Goal: Task Accomplishment & Management: Use online tool/utility

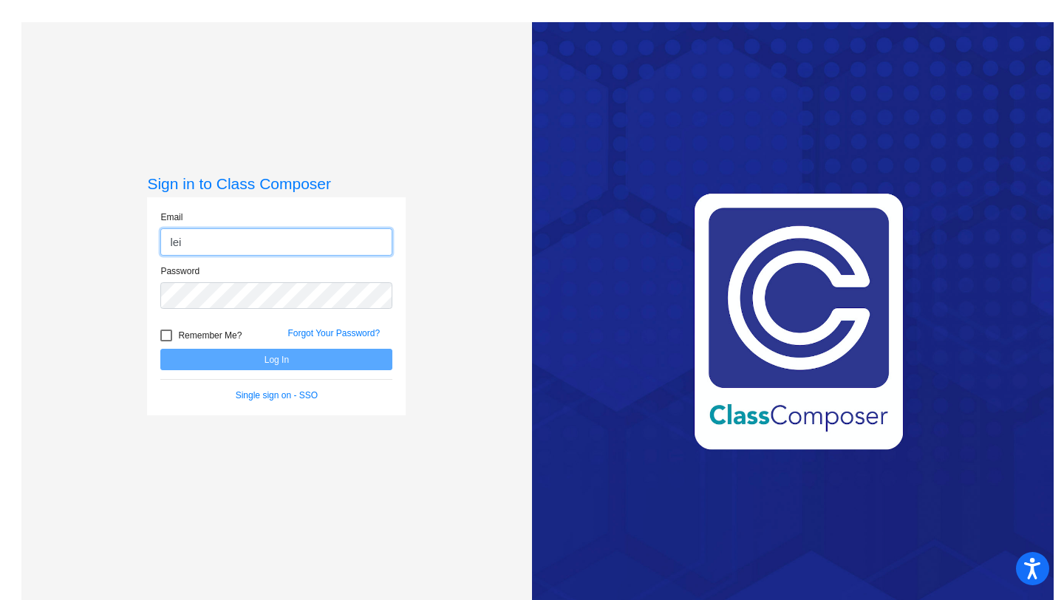
type input "[EMAIL_ADDRESS][DOMAIN_NAME]"
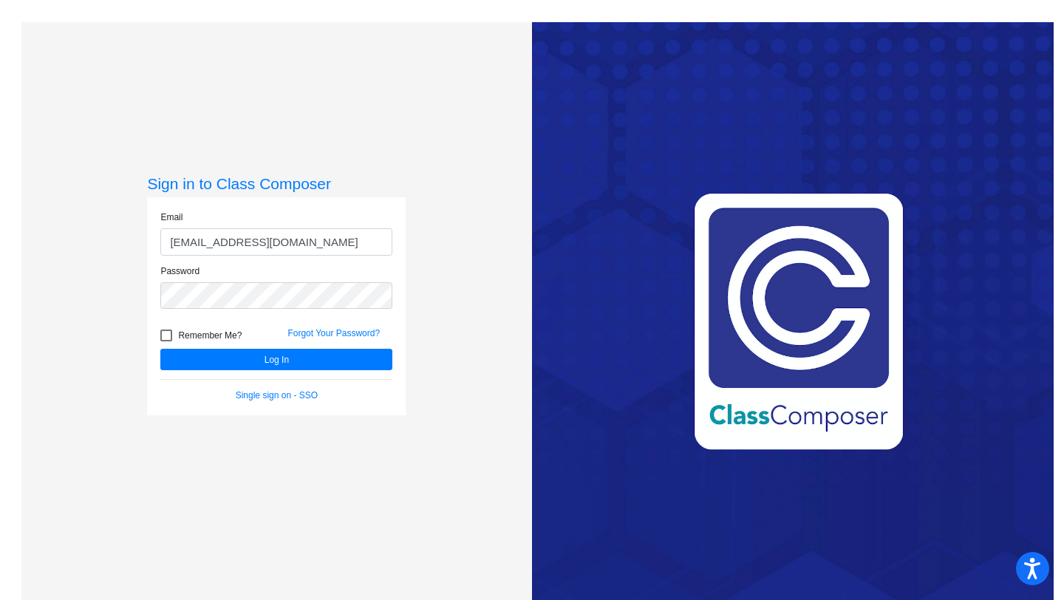
click at [160, 349] on button "Log In" at bounding box center [276, 359] width 232 height 21
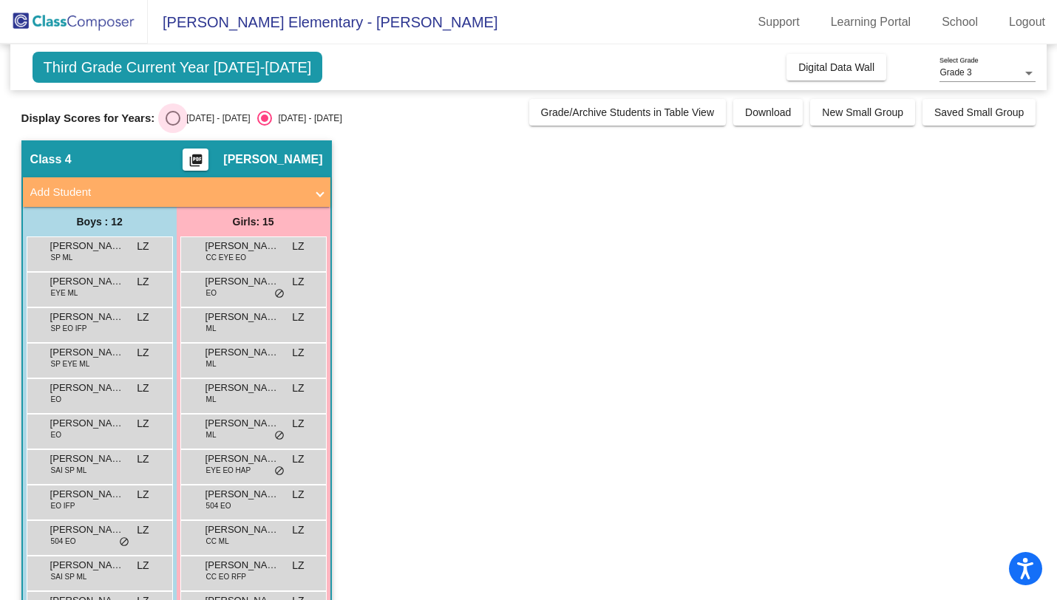
click at [178, 111] on div "Select an option" at bounding box center [173, 118] width 15 height 15
click at [173, 126] on input "[DATE] - [DATE]" at bounding box center [172, 126] width 1 height 1
radio input "true"
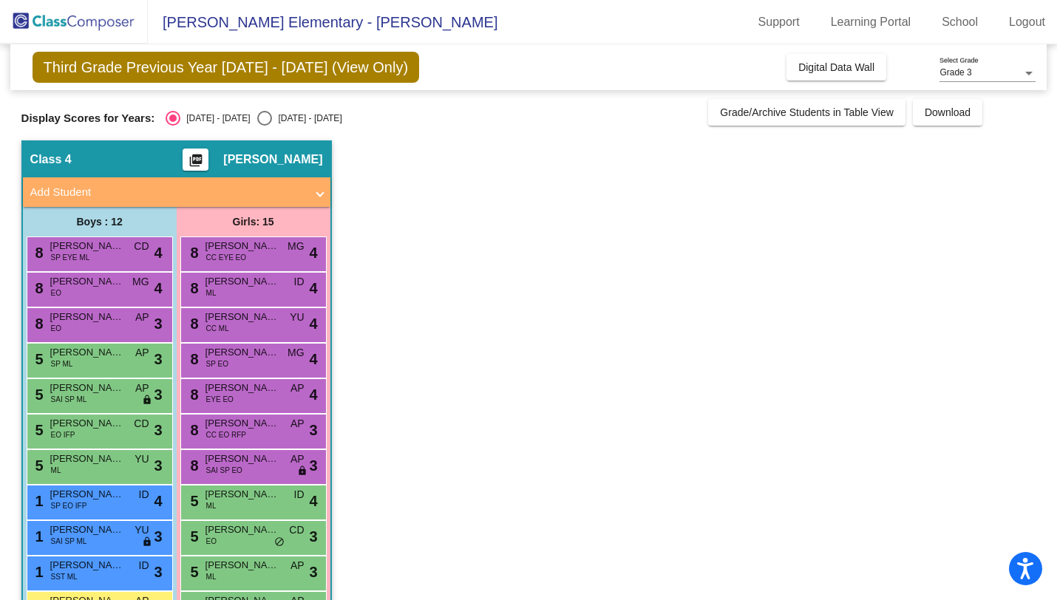
drag, startPoint x: 115, startPoint y: 253, endPoint x: 228, endPoint y: 199, distance: 125.3
click at [226, 200] on div "Class 4 picture_as_pdf [PERSON_NAME] Add Student First Name Last Name Student I…" at bounding box center [176, 459] width 307 height 634
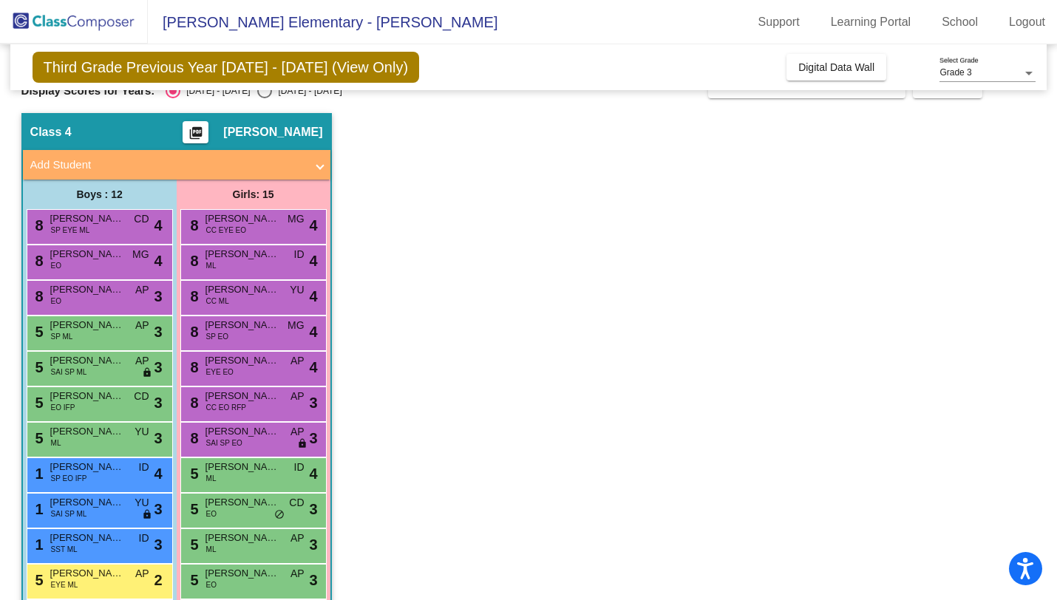
scroll to position [30, 0]
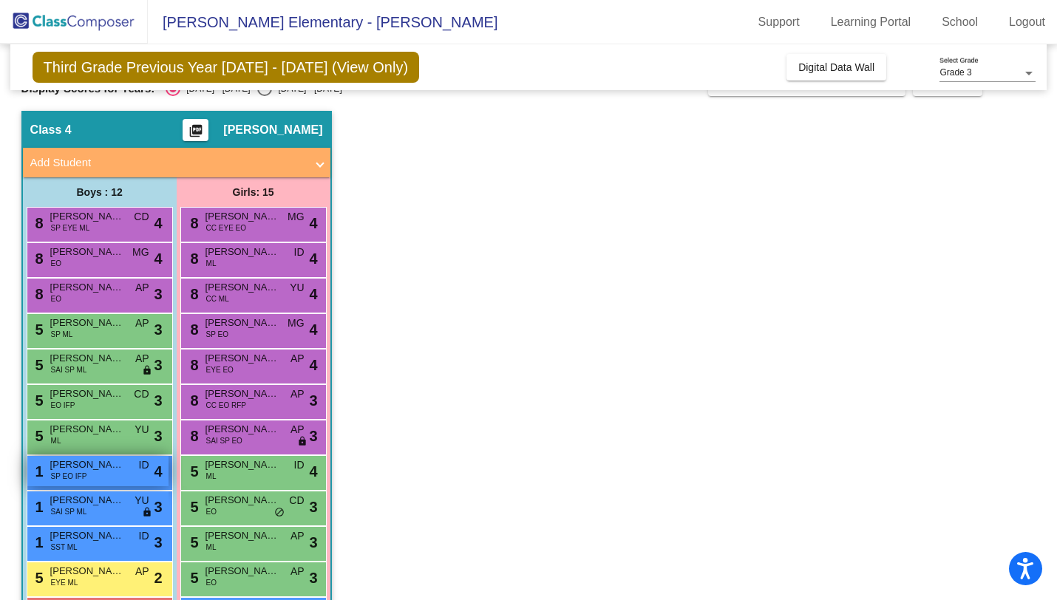
click at [78, 478] on span "SP EO IFP" at bounding box center [69, 476] width 36 height 11
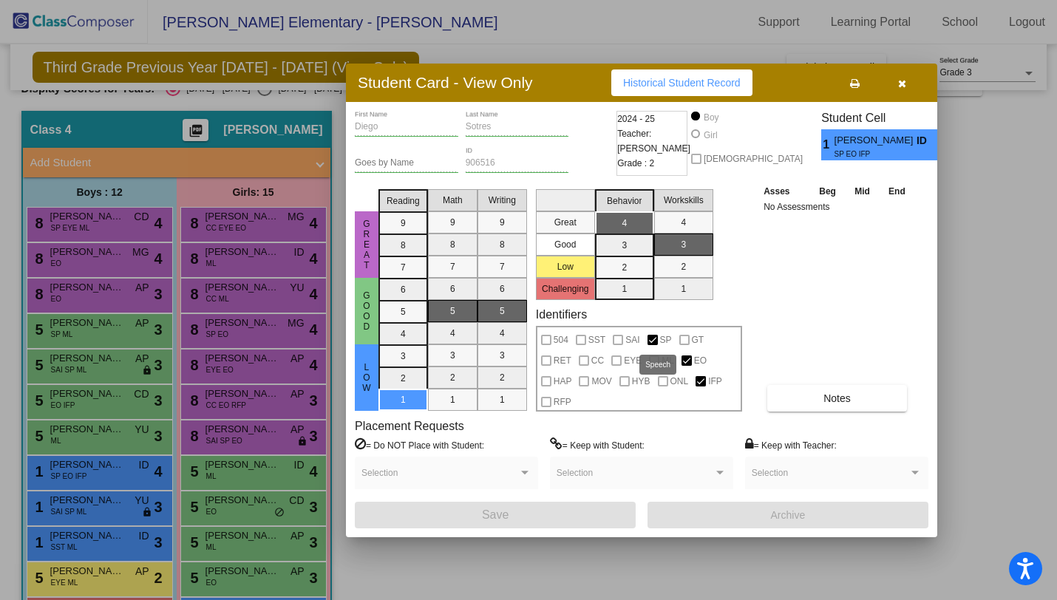
click at [652, 339] on div at bounding box center [652, 340] width 10 height 10
click at [906, 81] on button "button" at bounding box center [901, 82] width 47 height 27
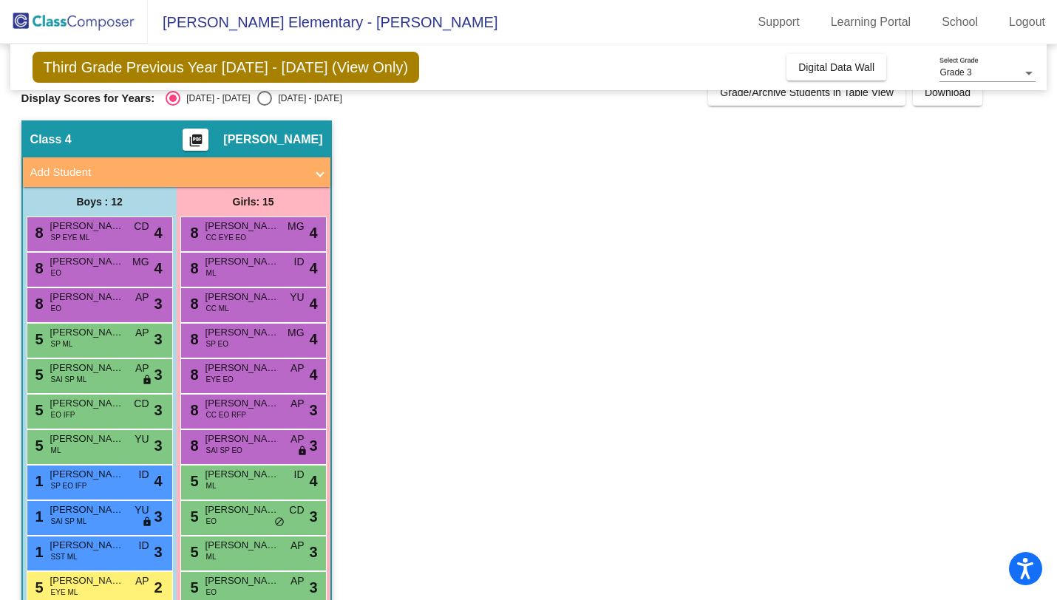
scroll to position [0, 0]
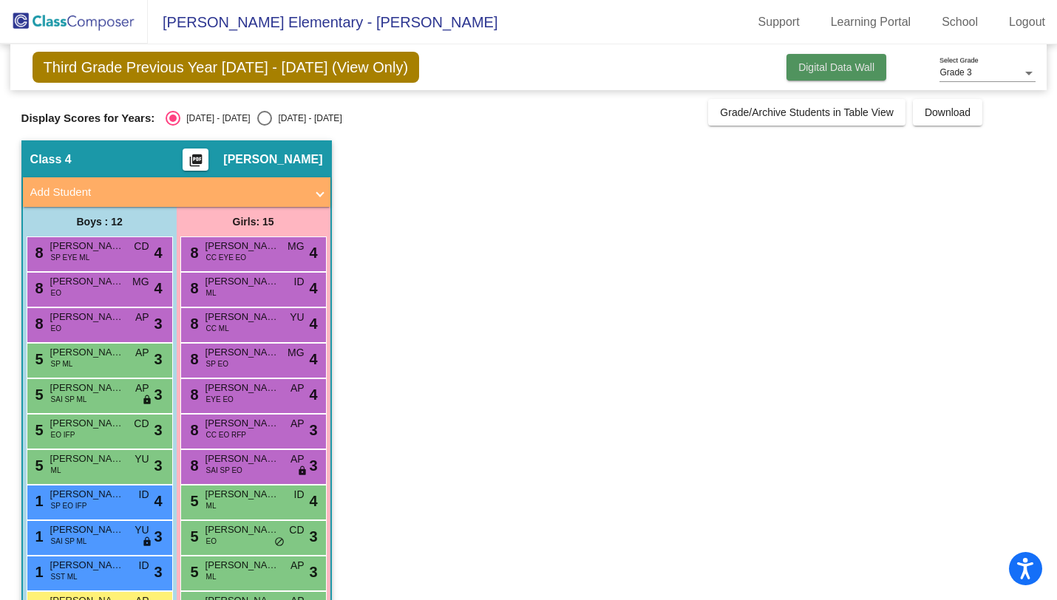
click at [842, 72] on span "Digital Data Wall" at bounding box center [836, 67] width 76 height 12
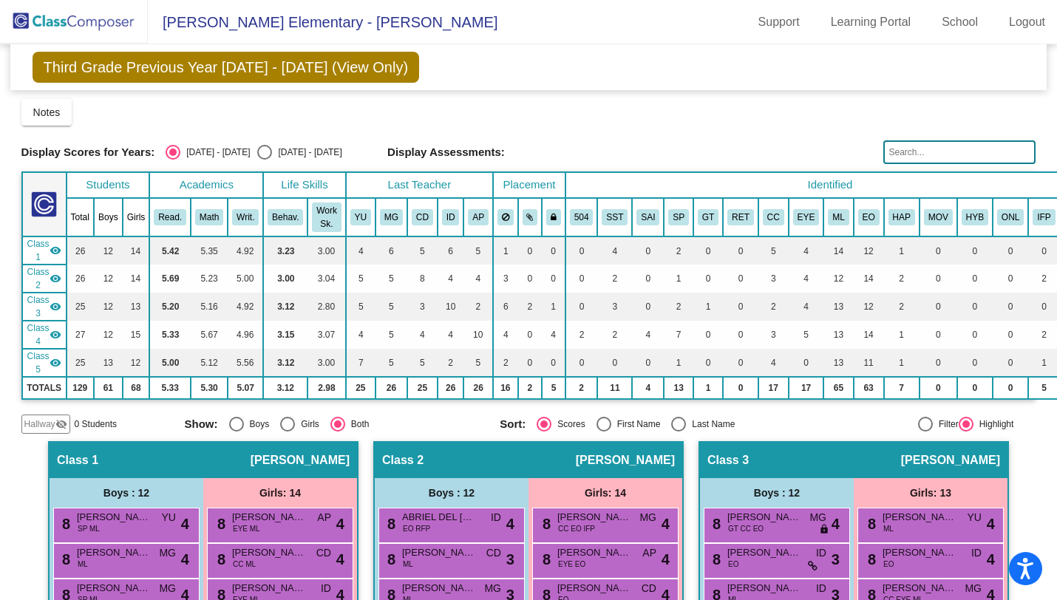
click at [630, 225] on th "SST" at bounding box center [614, 217] width 35 height 38
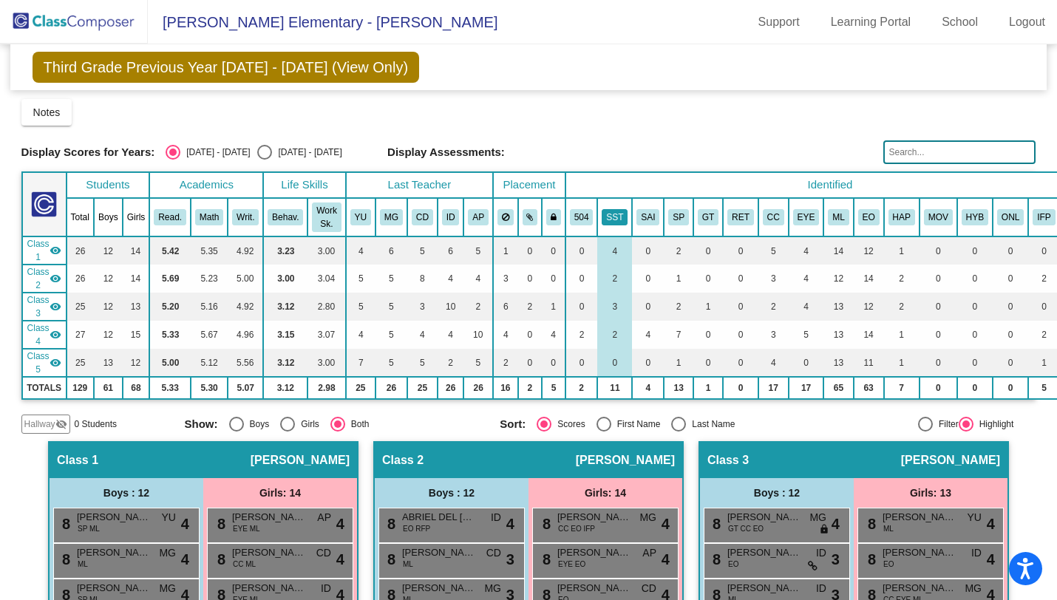
click at [619, 222] on button "SST" at bounding box center [615, 217] width 26 height 16
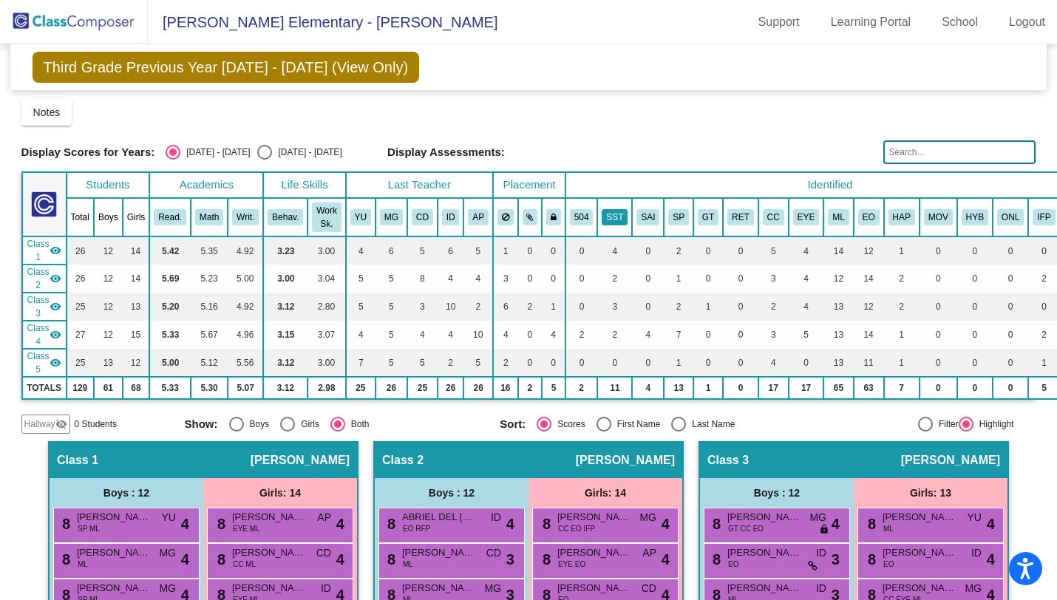
click at [615, 217] on button "SST" at bounding box center [615, 217] width 26 height 16
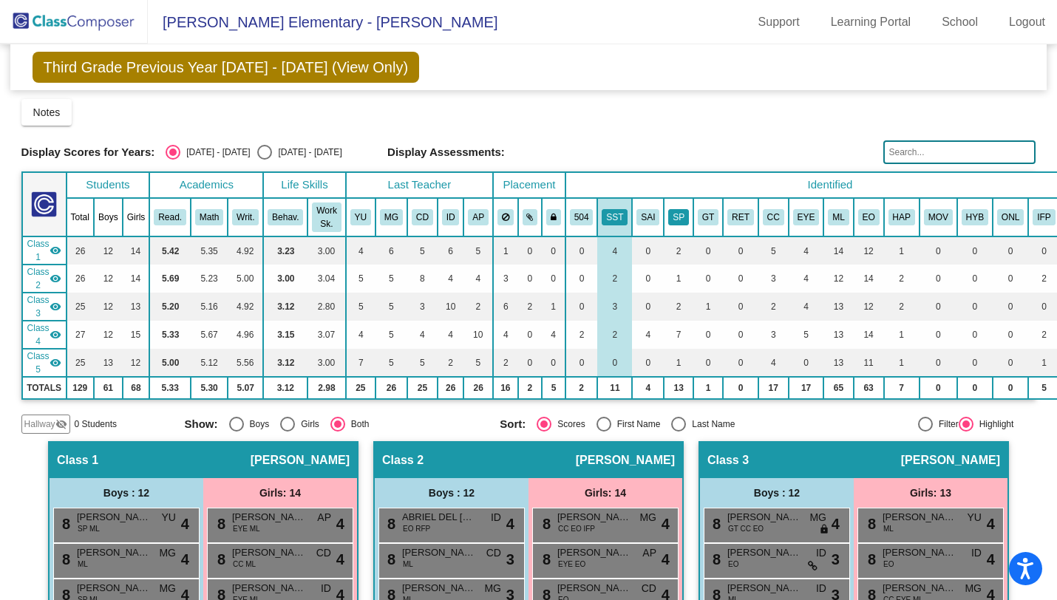
click at [677, 219] on button "SP" at bounding box center [678, 217] width 21 height 16
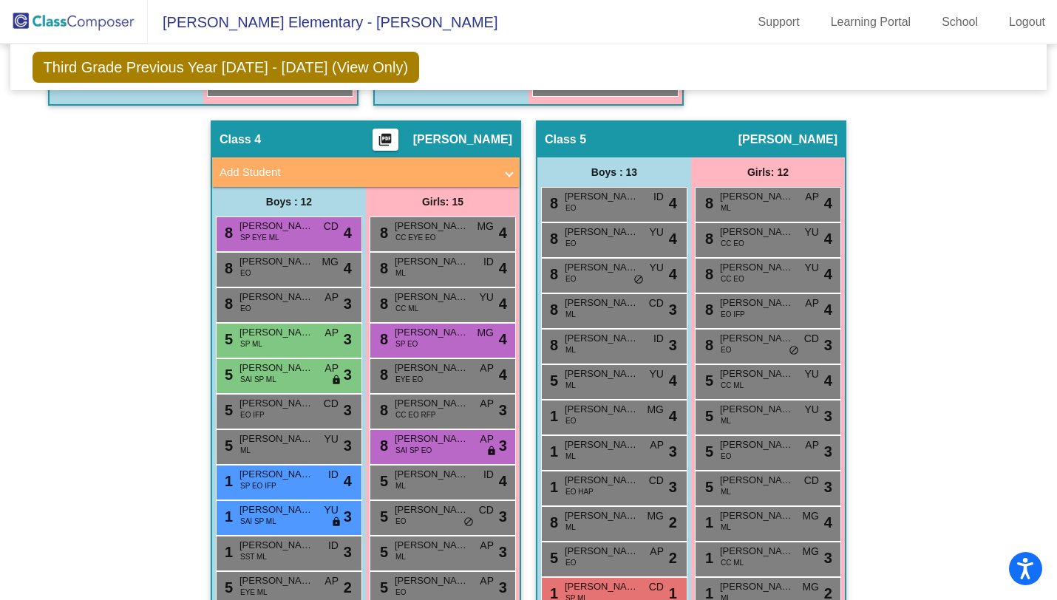
scroll to position [918, 0]
